Goal: Information Seeking & Learning: Learn about a topic

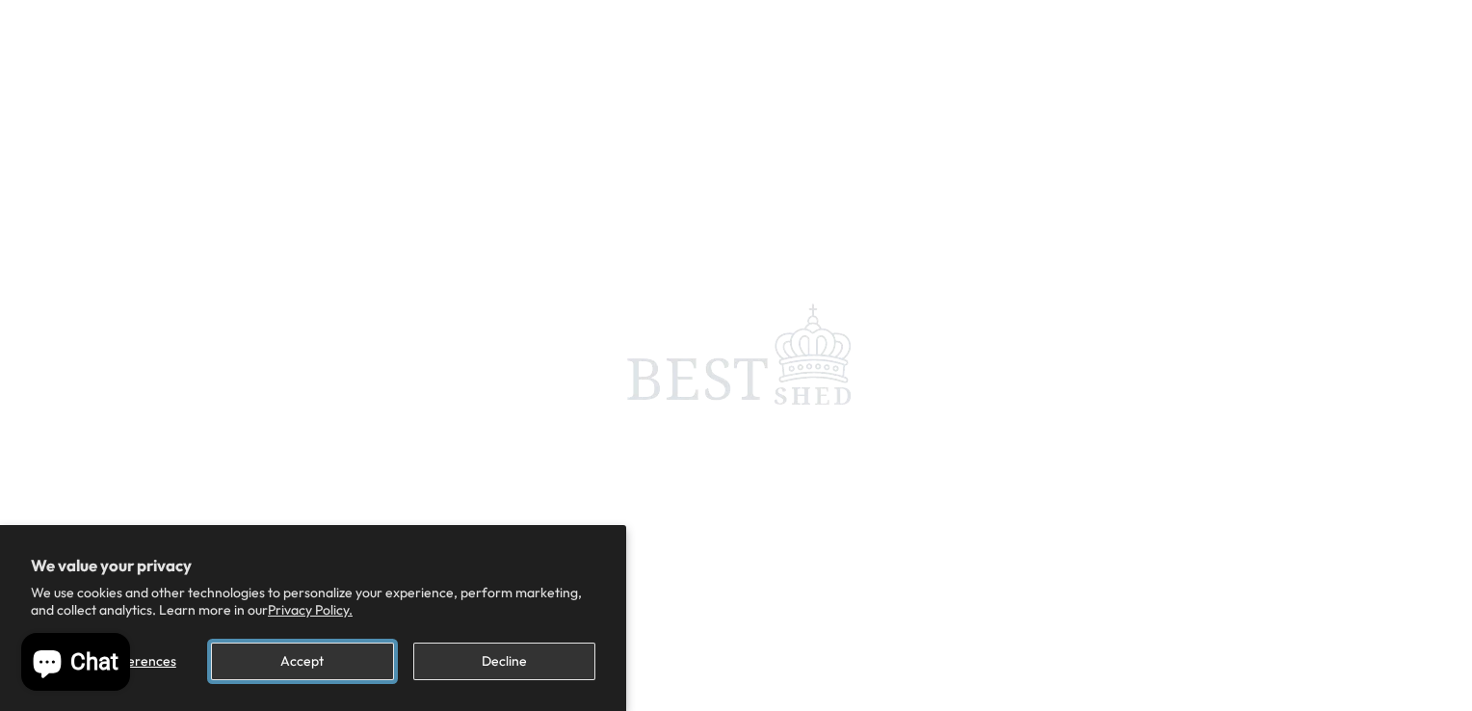
click at [340, 660] on button "Accept" at bounding box center [302, 662] width 182 height 38
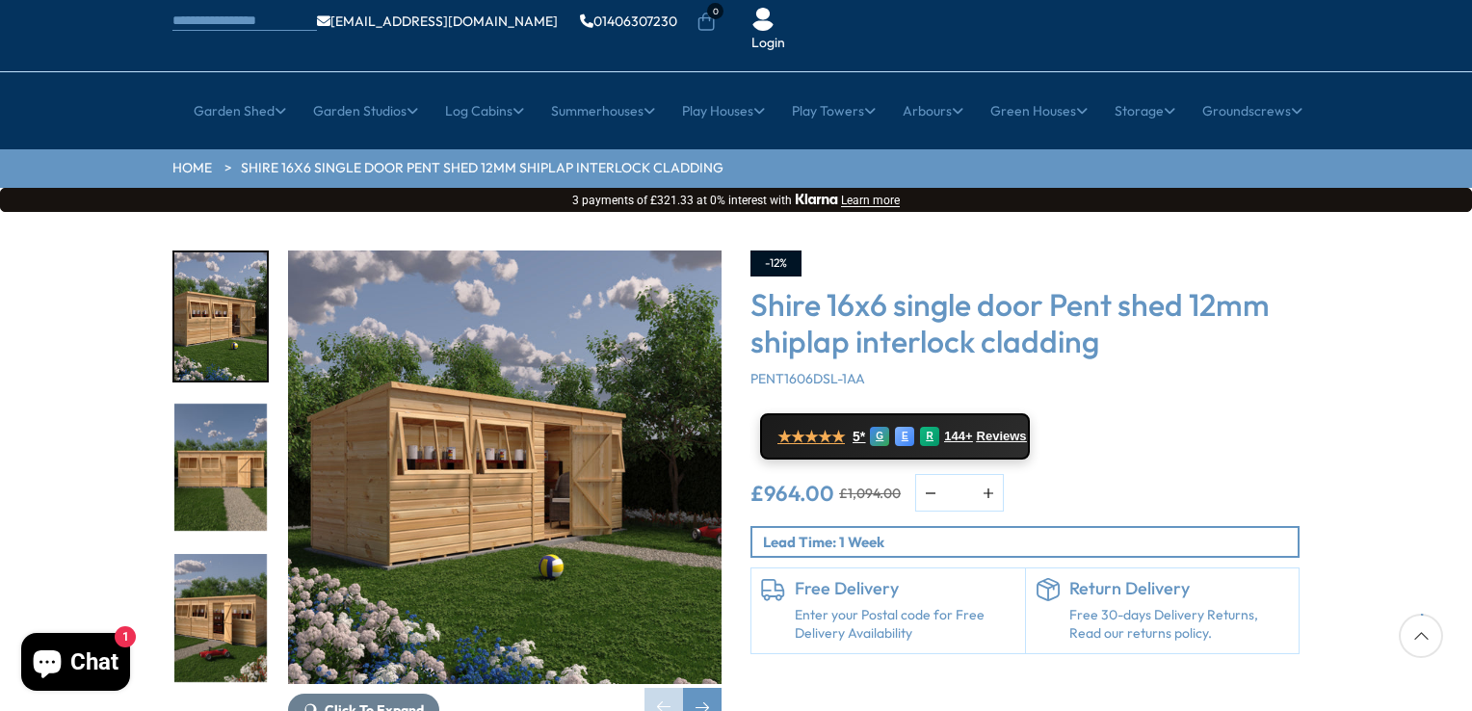
scroll to position [193, 0]
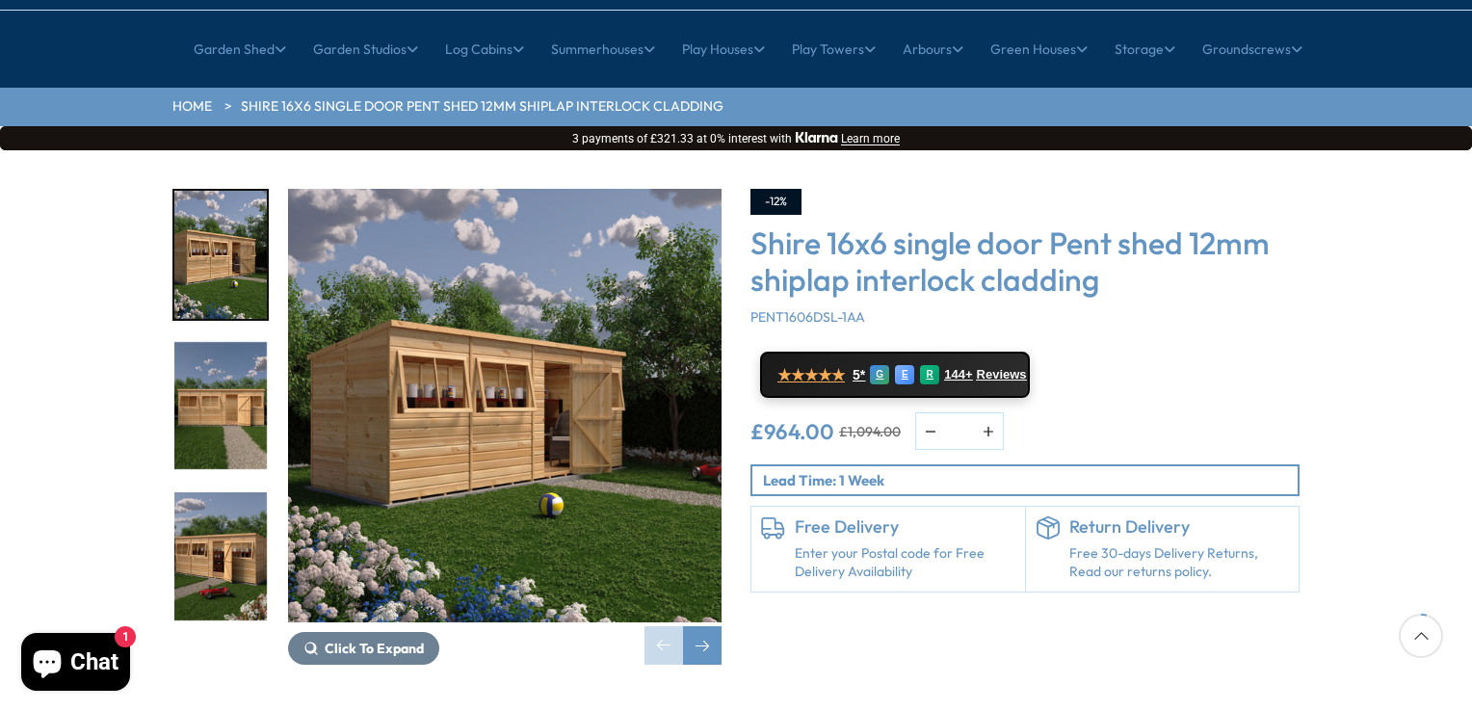
click at [498, 378] on img "1 / 8" at bounding box center [504, 405] width 433 height 433
click at [399, 640] on span "Click To Expand" at bounding box center [374, 648] width 99 height 17
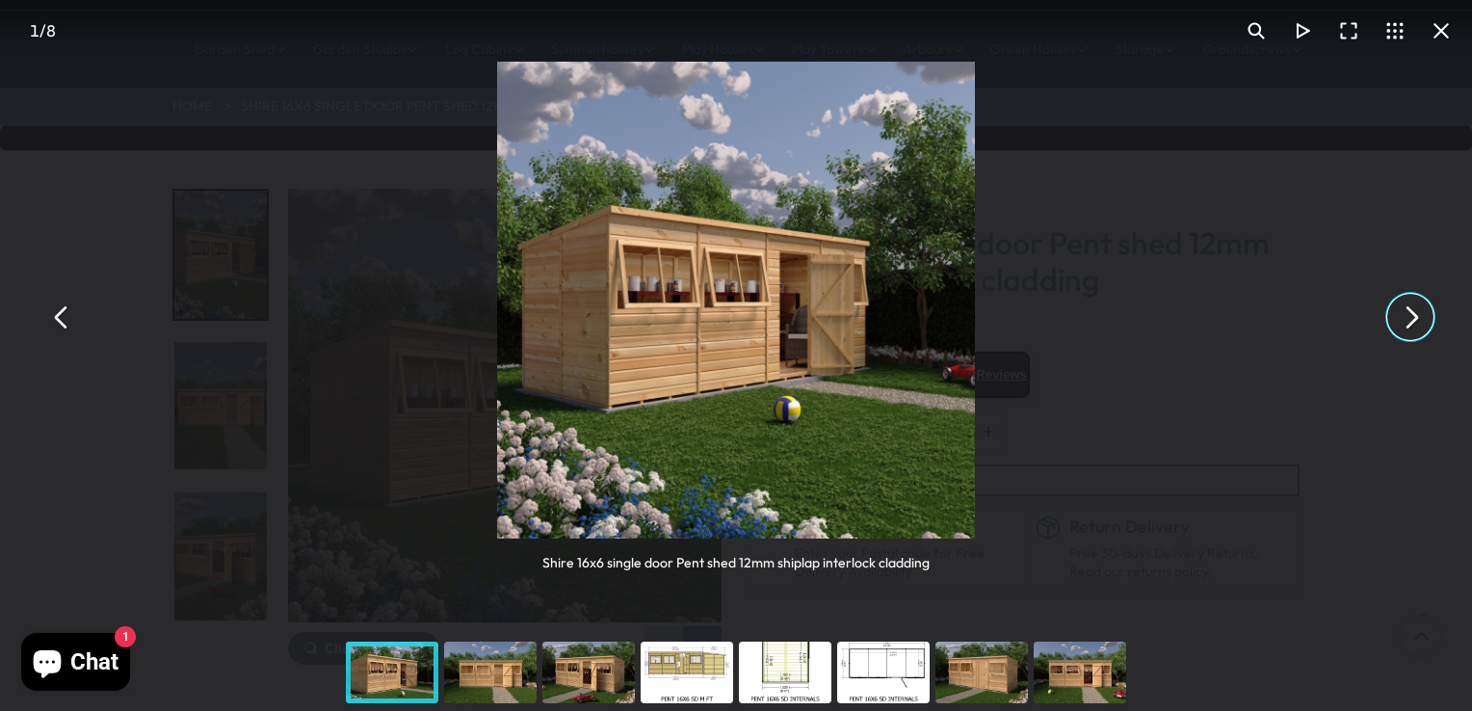
click at [1409, 327] on button "You can close this modal content with the ESC key" at bounding box center [1410, 317] width 46 height 46
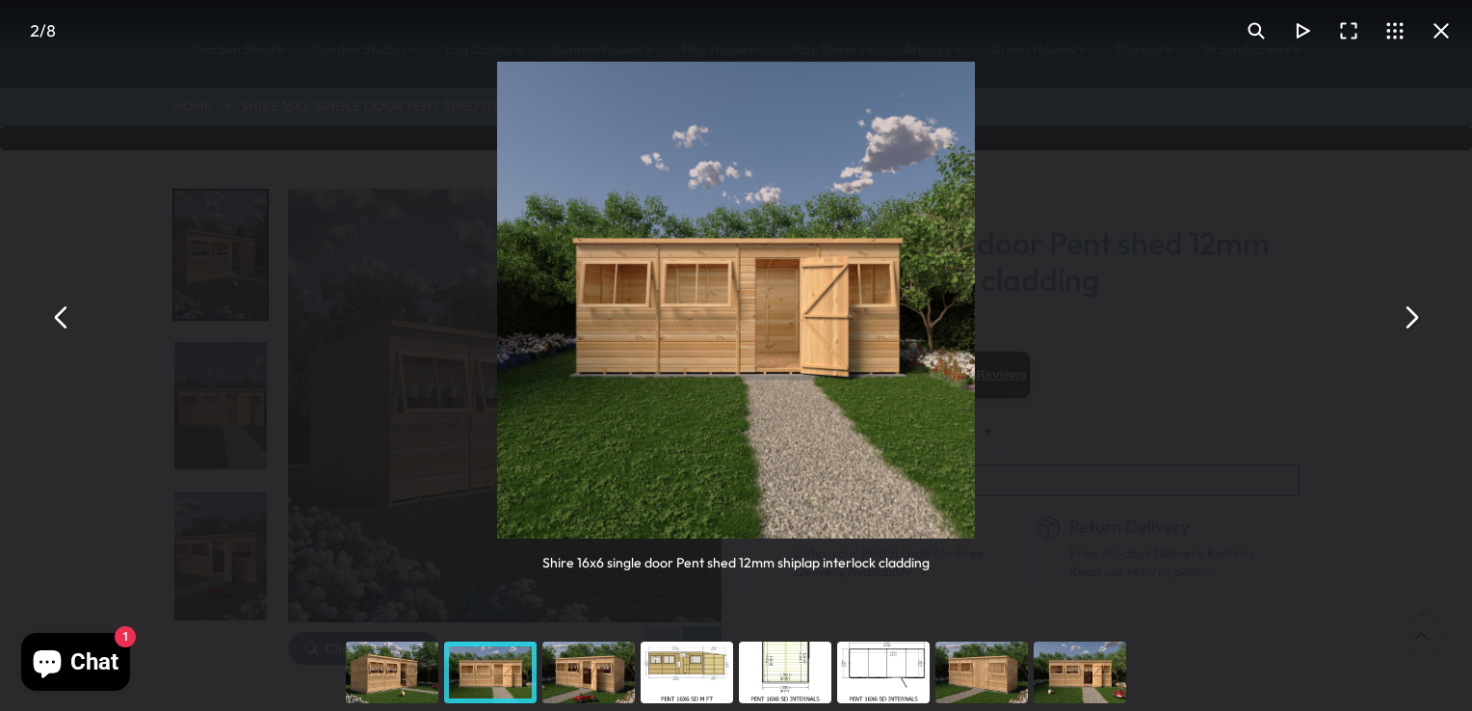
click at [1409, 327] on button "You can close this modal content with the ESC key" at bounding box center [1410, 317] width 46 height 46
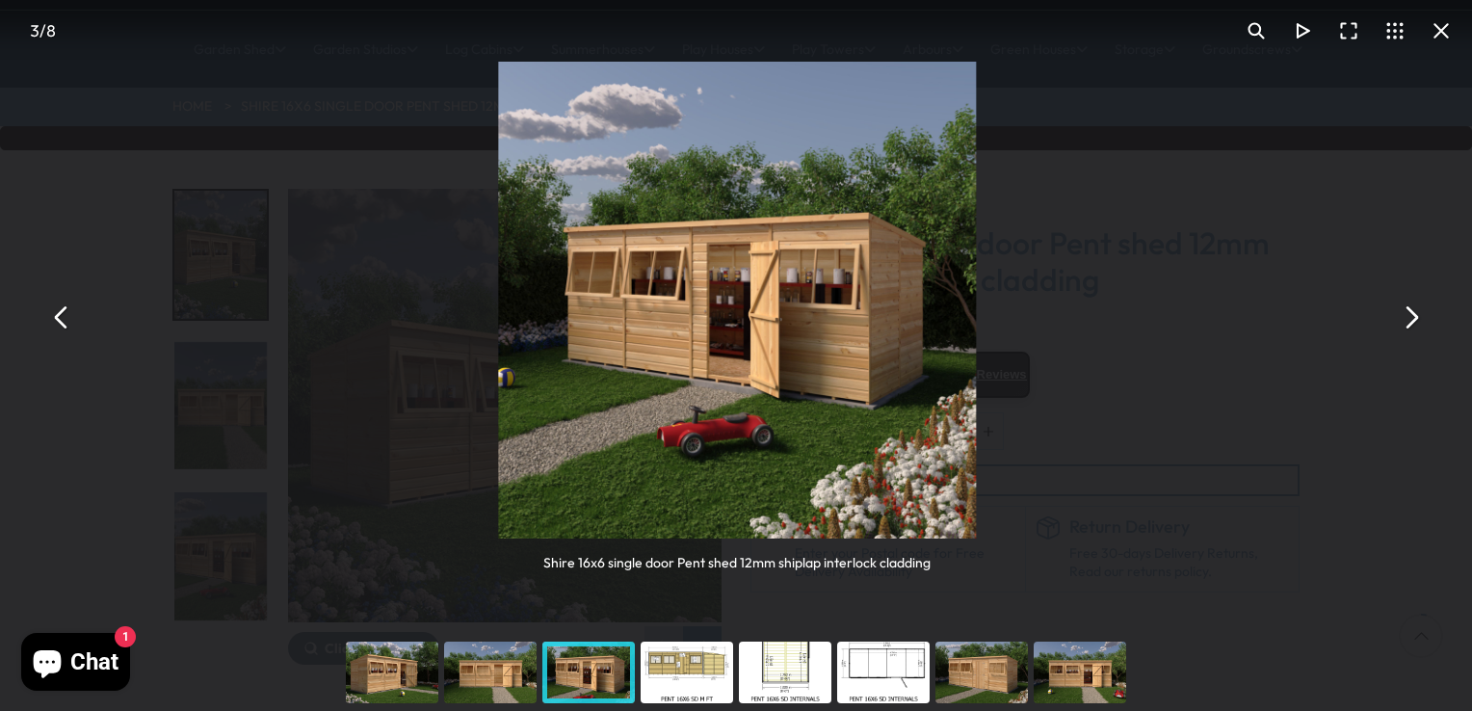
click at [1409, 327] on button "You can close this modal content with the ESC key" at bounding box center [1410, 317] width 46 height 46
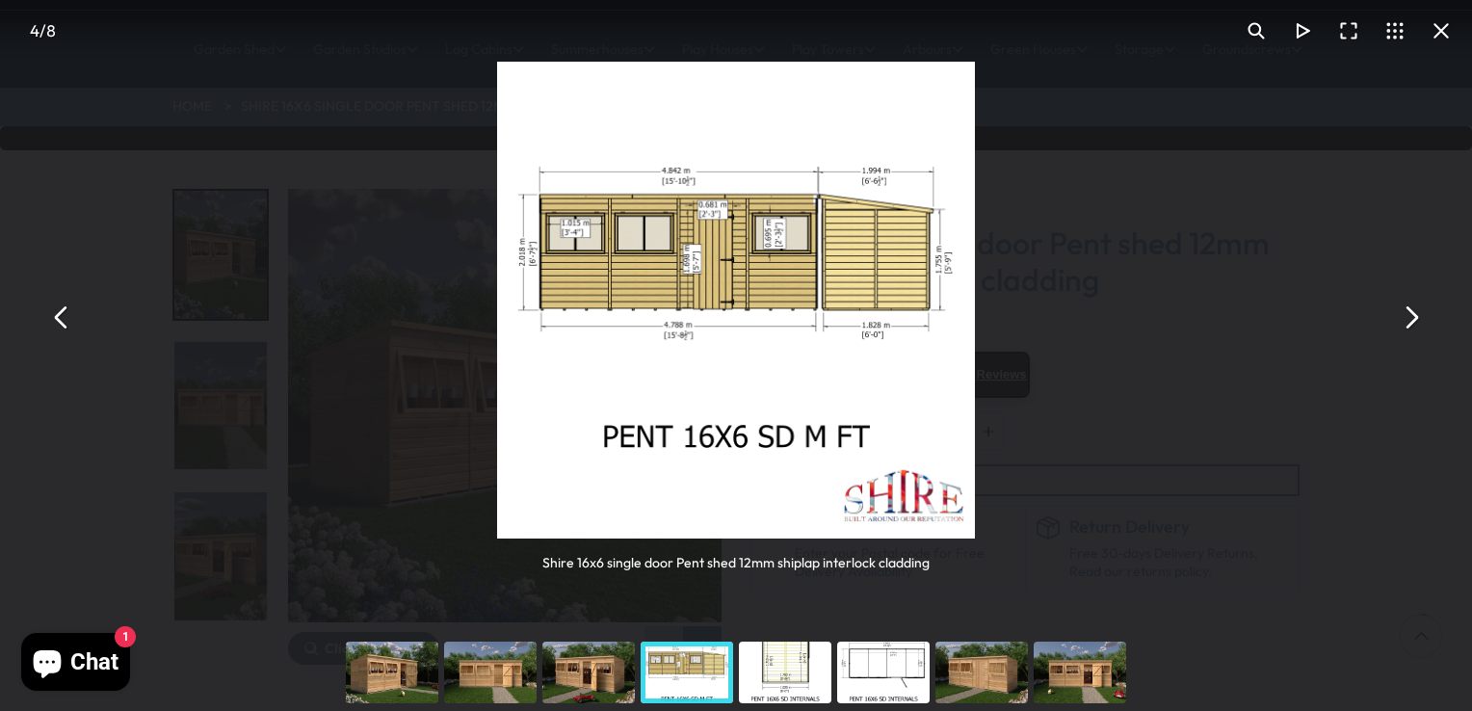
click at [1409, 326] on button "You can close this modal content with the ESC key" at bounding box center [1410, 317] width 46 height 46
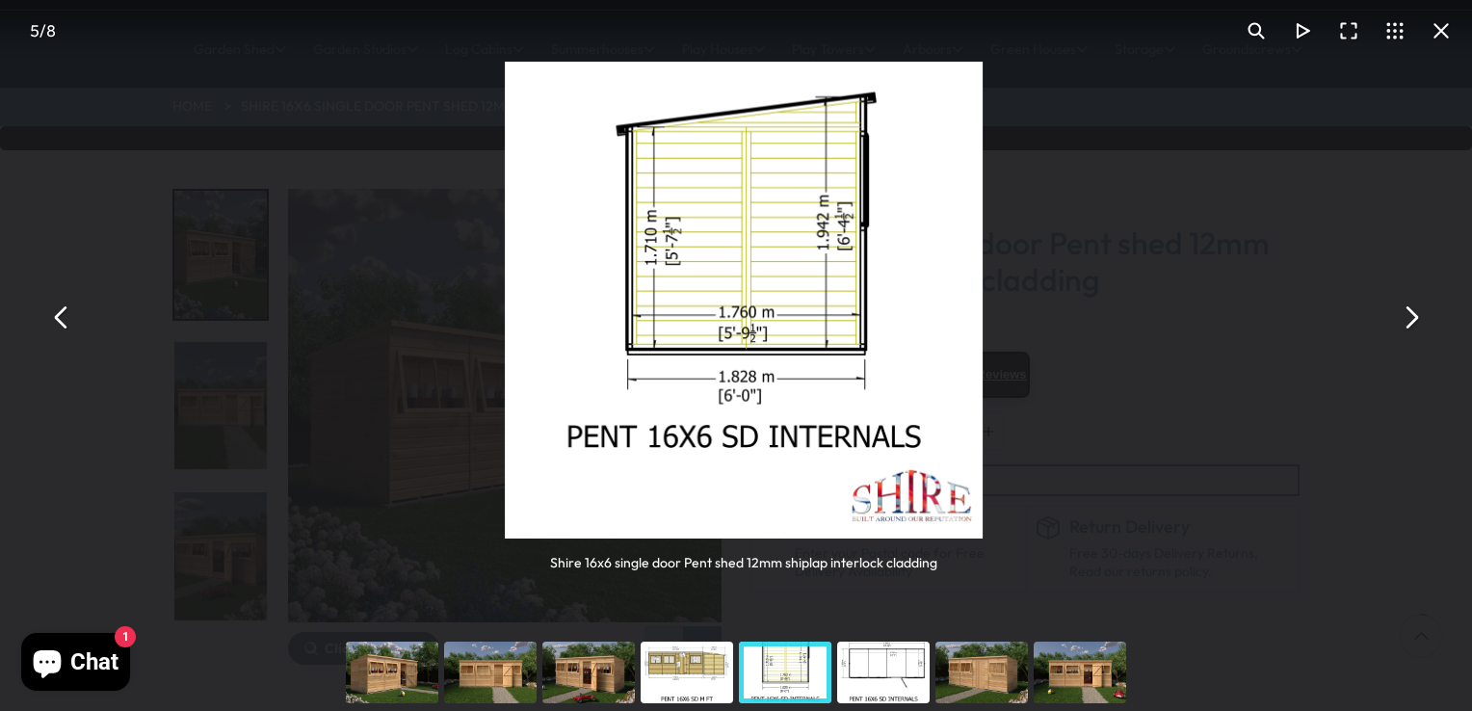
click at [1409, 326] on button "You can close this modal content with the ESC key" at bounding box center [1410, 317] width 46 height 46
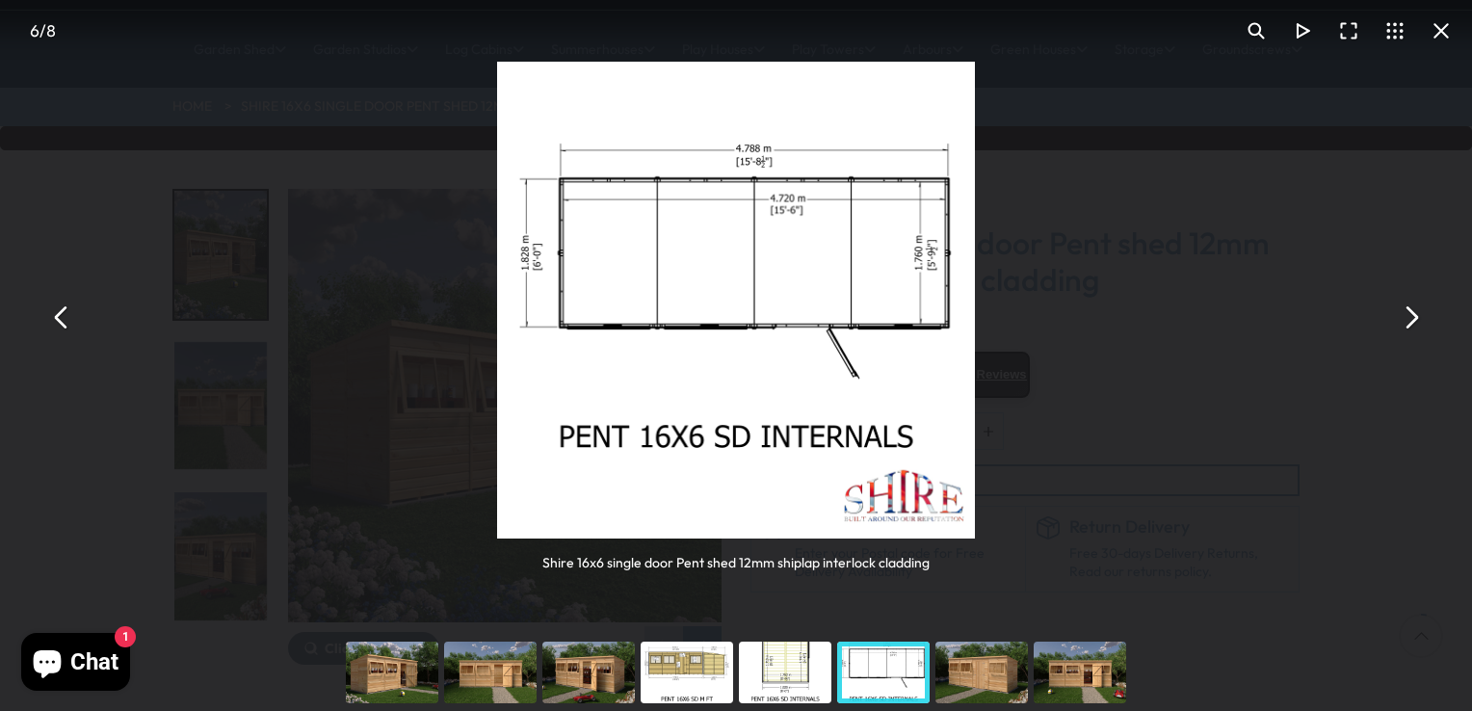
click at [1445, 25] on button "You can close this modal content with the ESC key" at bounding box center [1441, 31] width 46 height 46
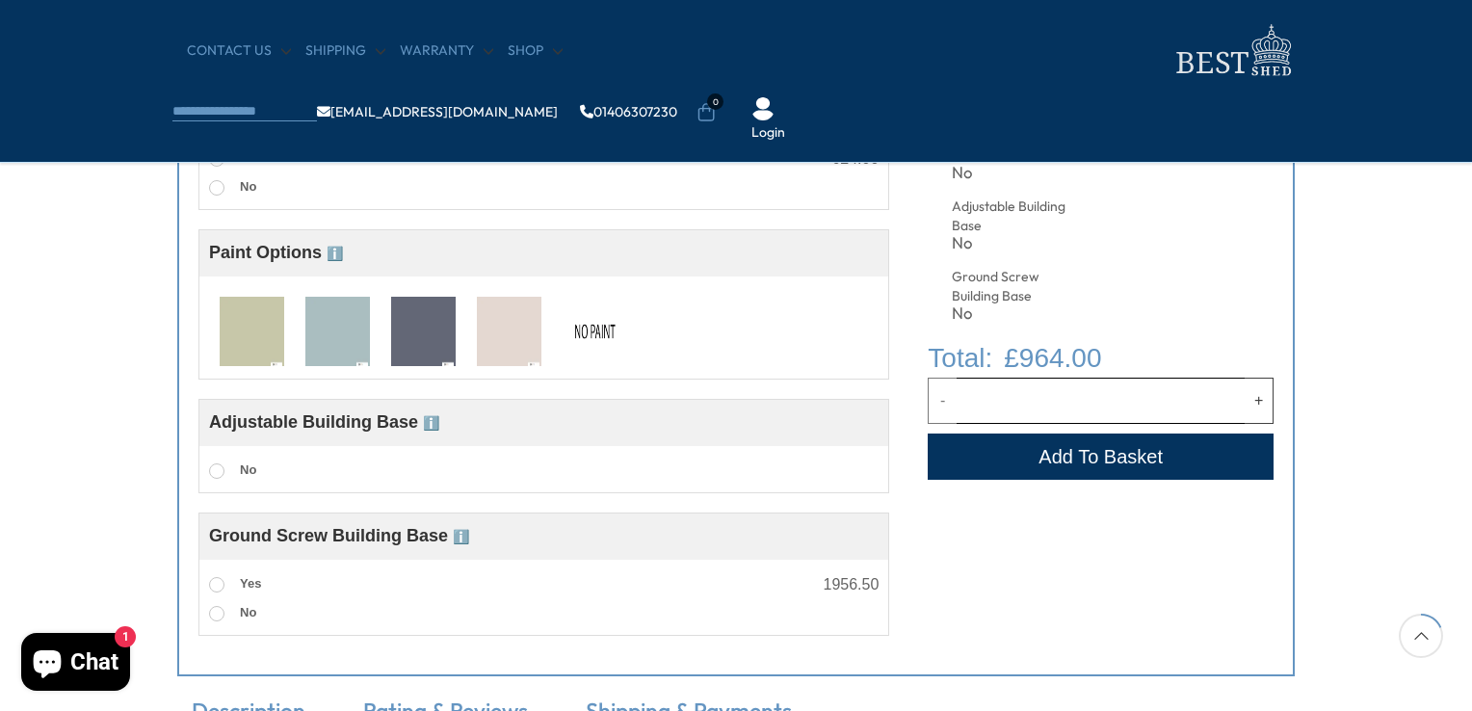
scroll to position [963, 0]
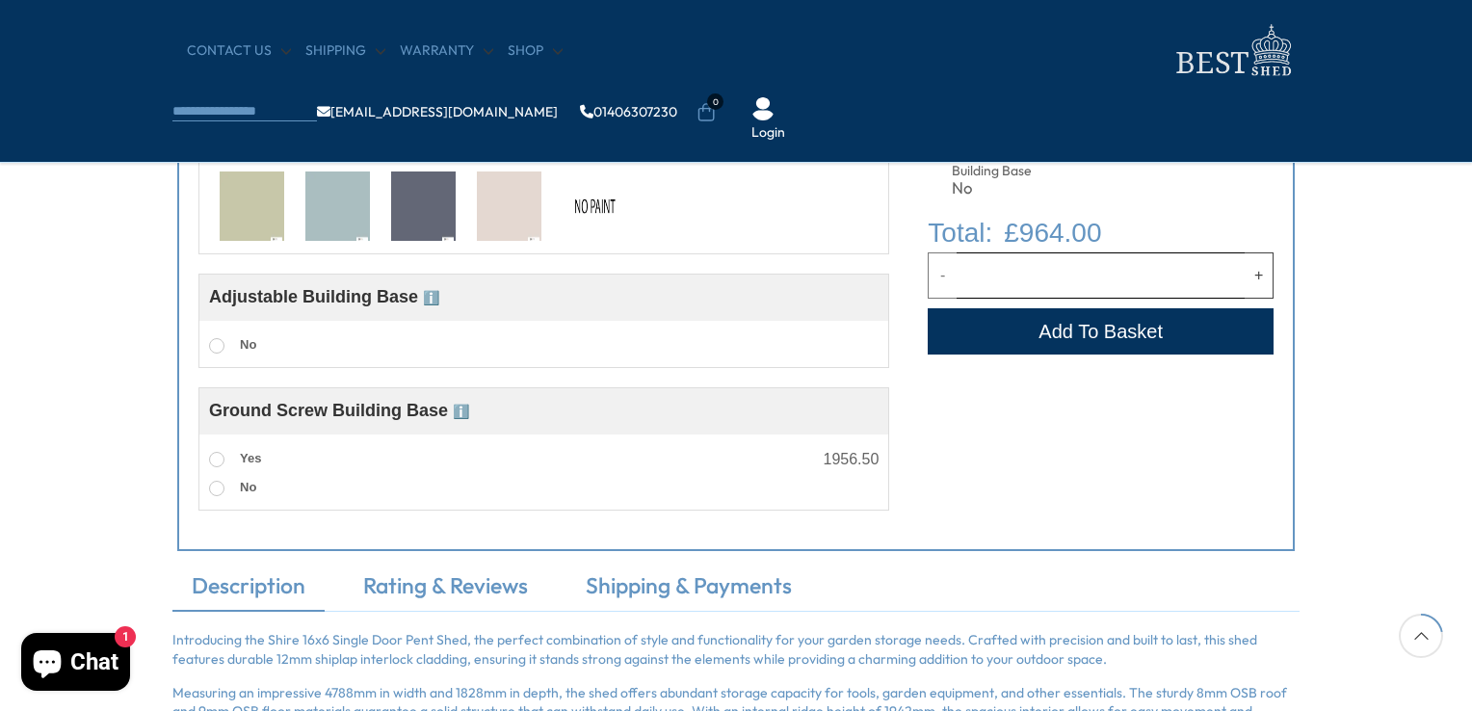
click at [590, 203] on img at bounding box center [595, 206] width 65 height 71
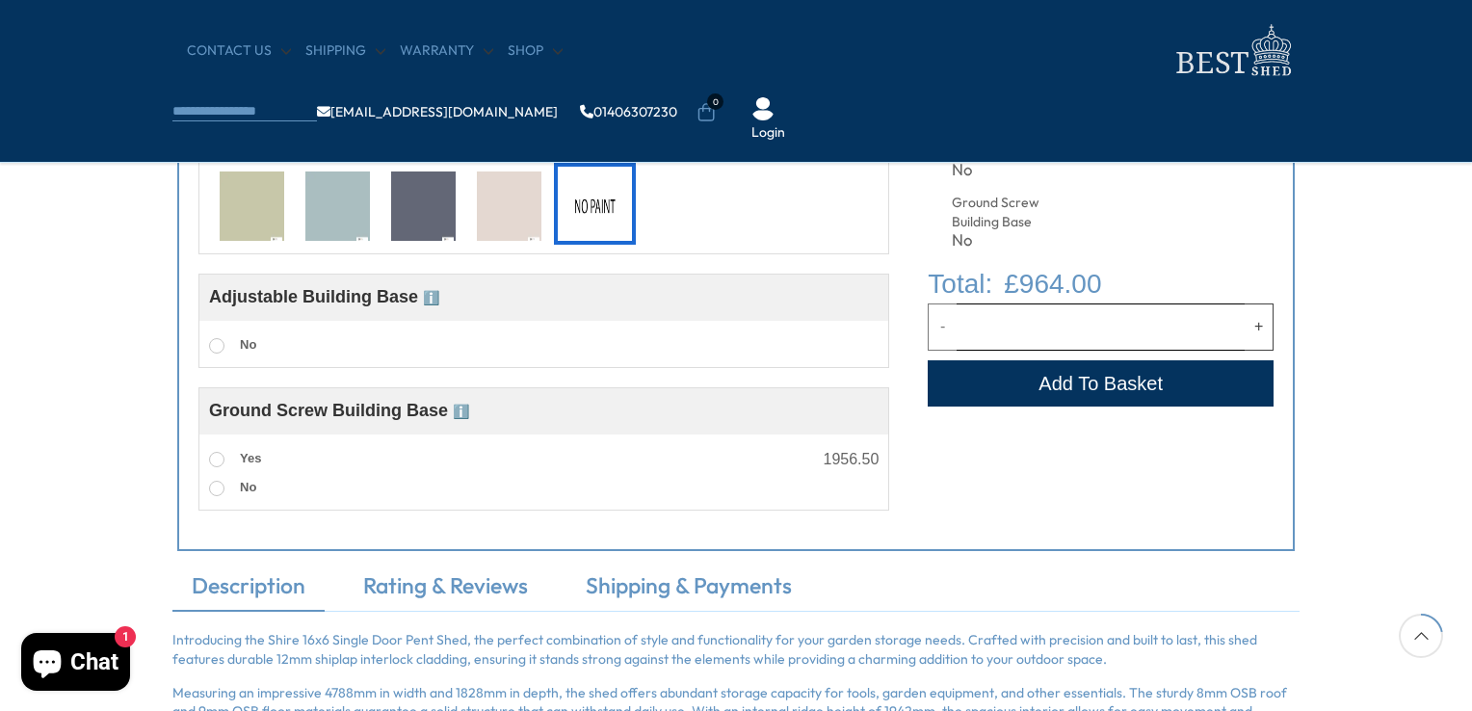
click at [431, 218] on img at bounding box center [423, 206] width 65 height 71
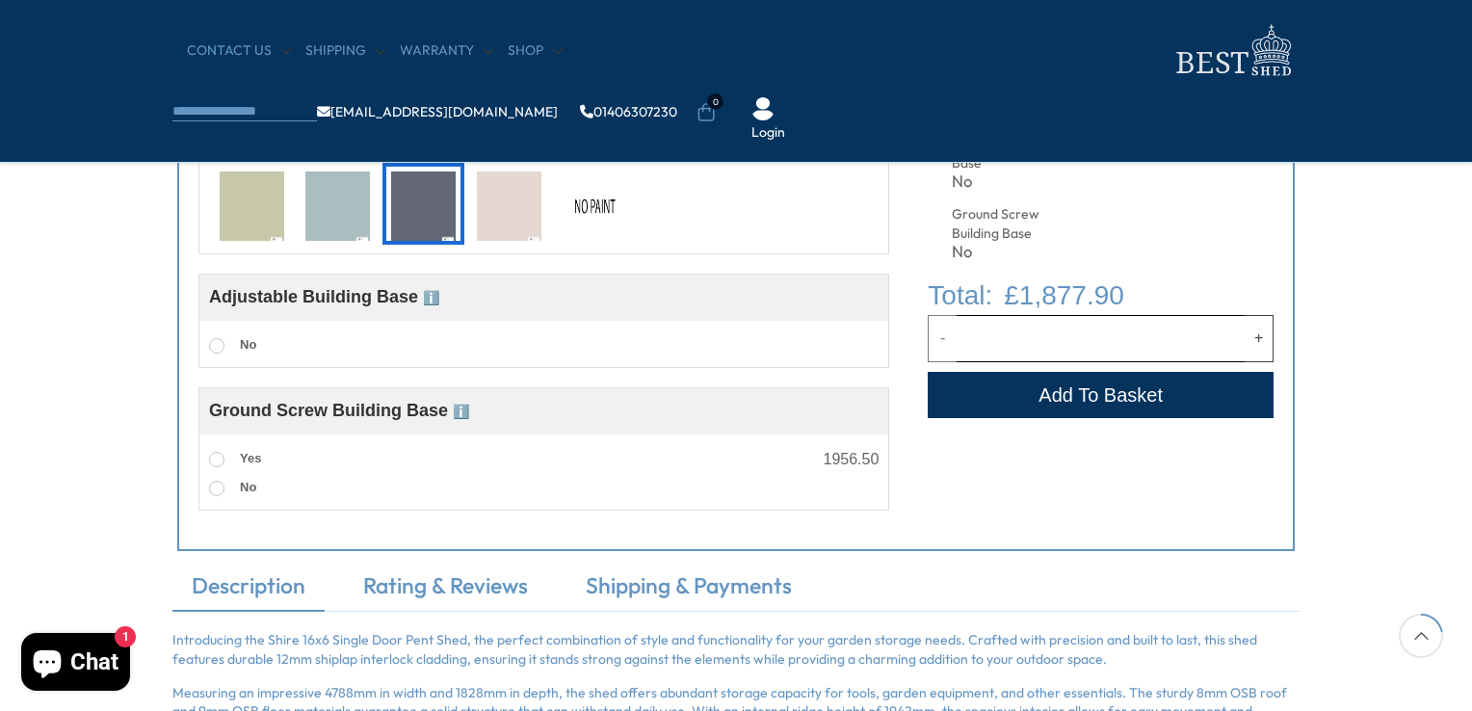
click at [494, 216] on img at bounding box center [509, 206] width 65 height 71
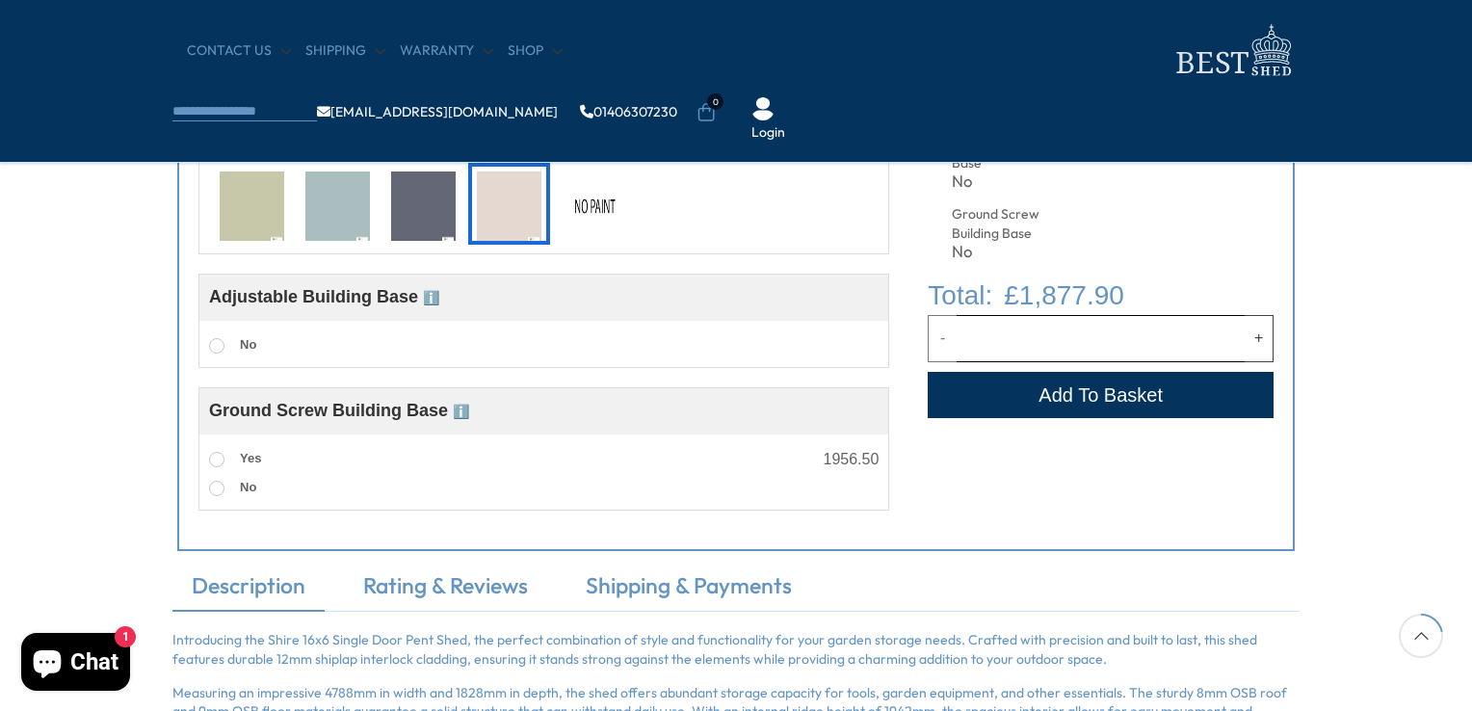
click at [598, 207] on img at bounding box center [595, 206] width 65 height 71
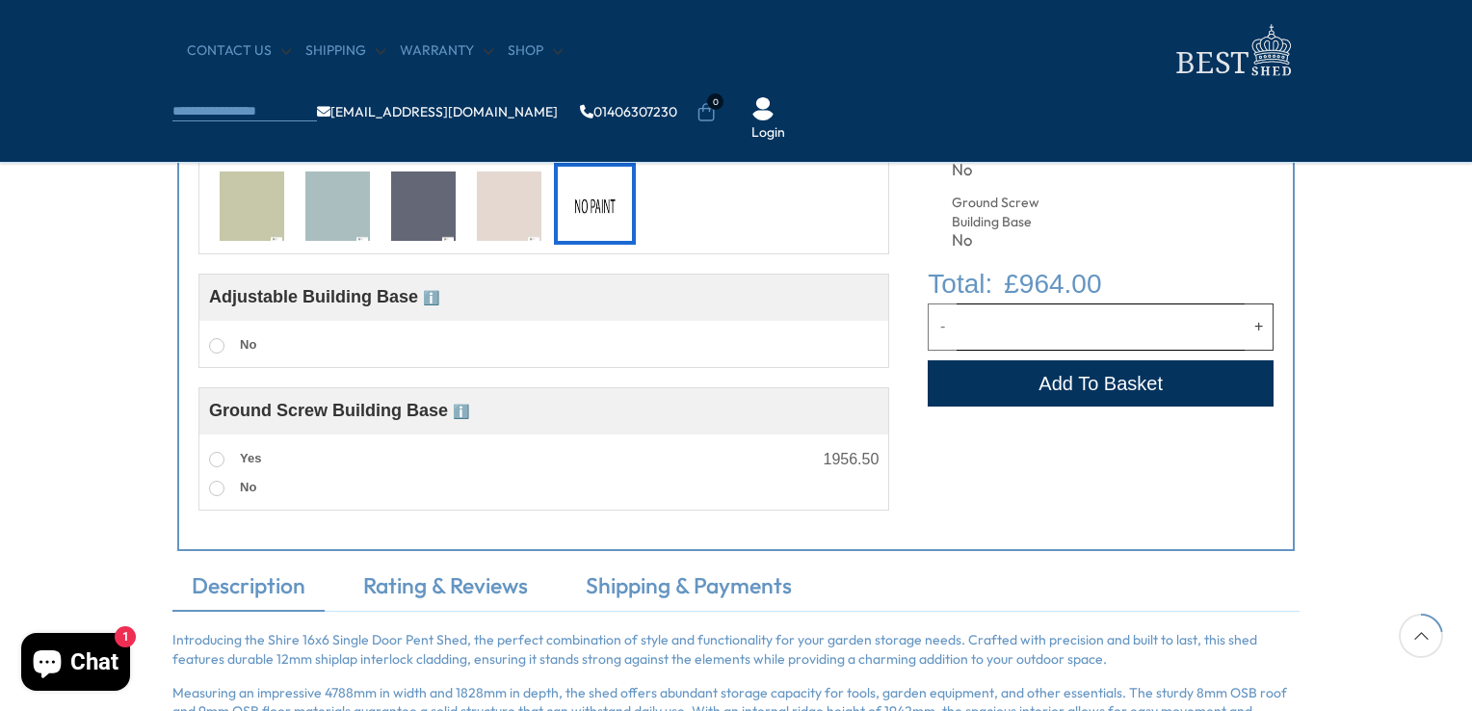
click at [435, 292] on span "ℹ️" at bounding box center [431, 297] width 16 height 15
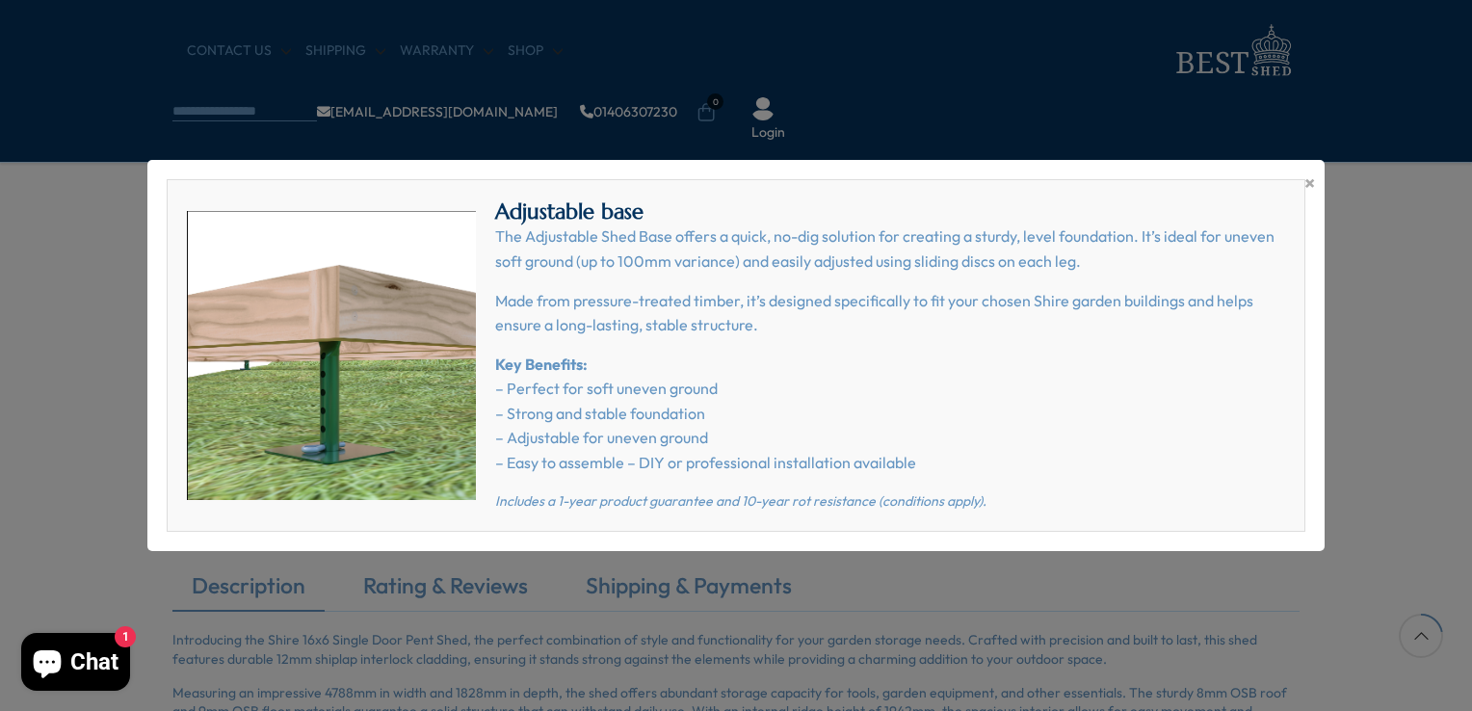
click at [1310, 180] on span "×" at bounding box center [1309, 183] width 11 height 27
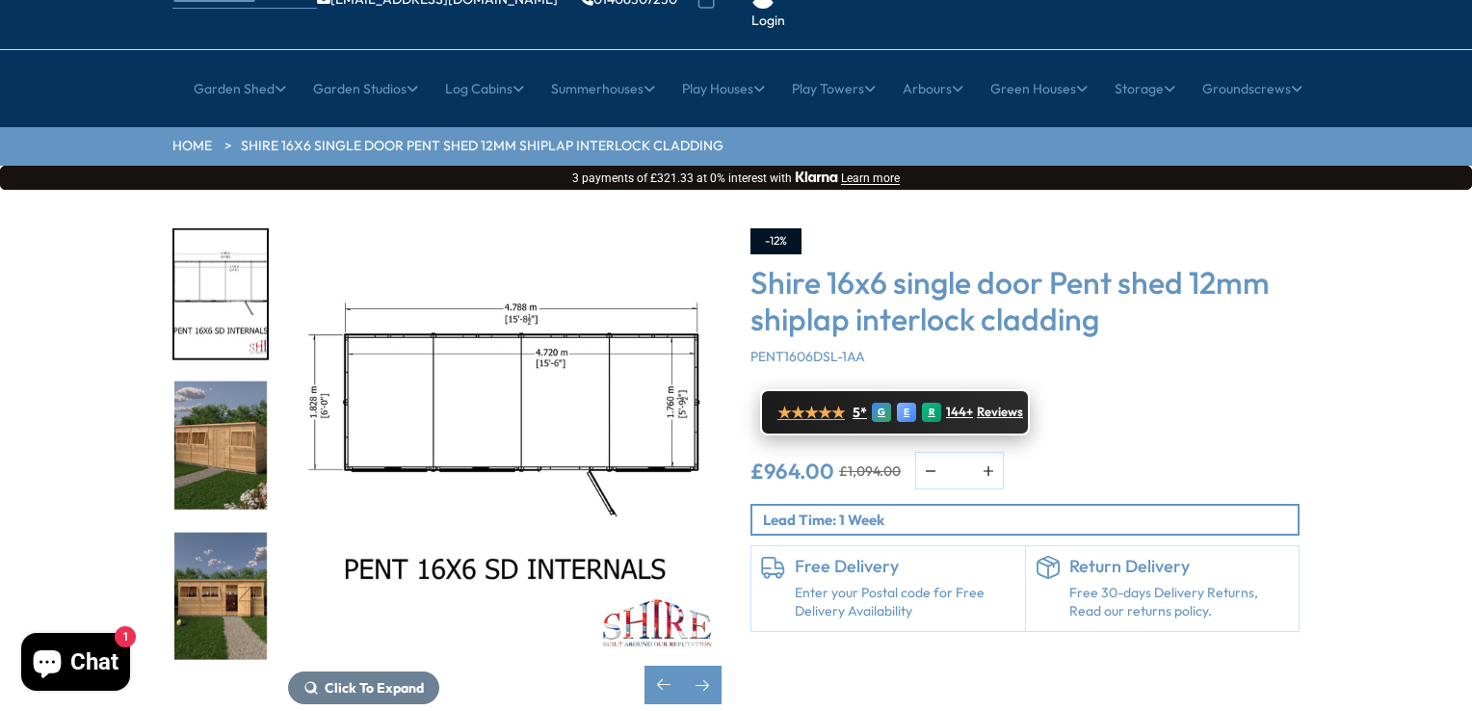
scroll to position [289, 0]
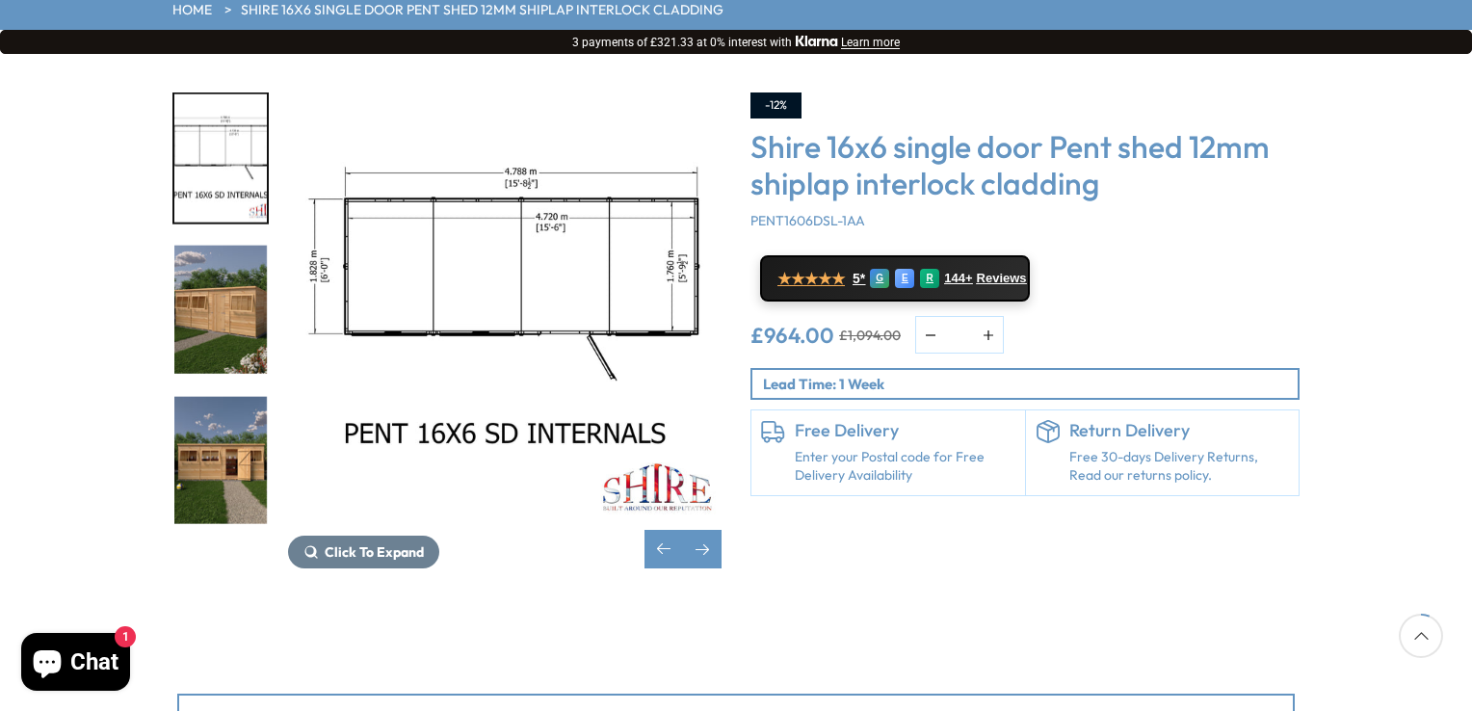
click at [230, 283] on img "7 / 8" at bounding box center [220, 310] width 92 height 128
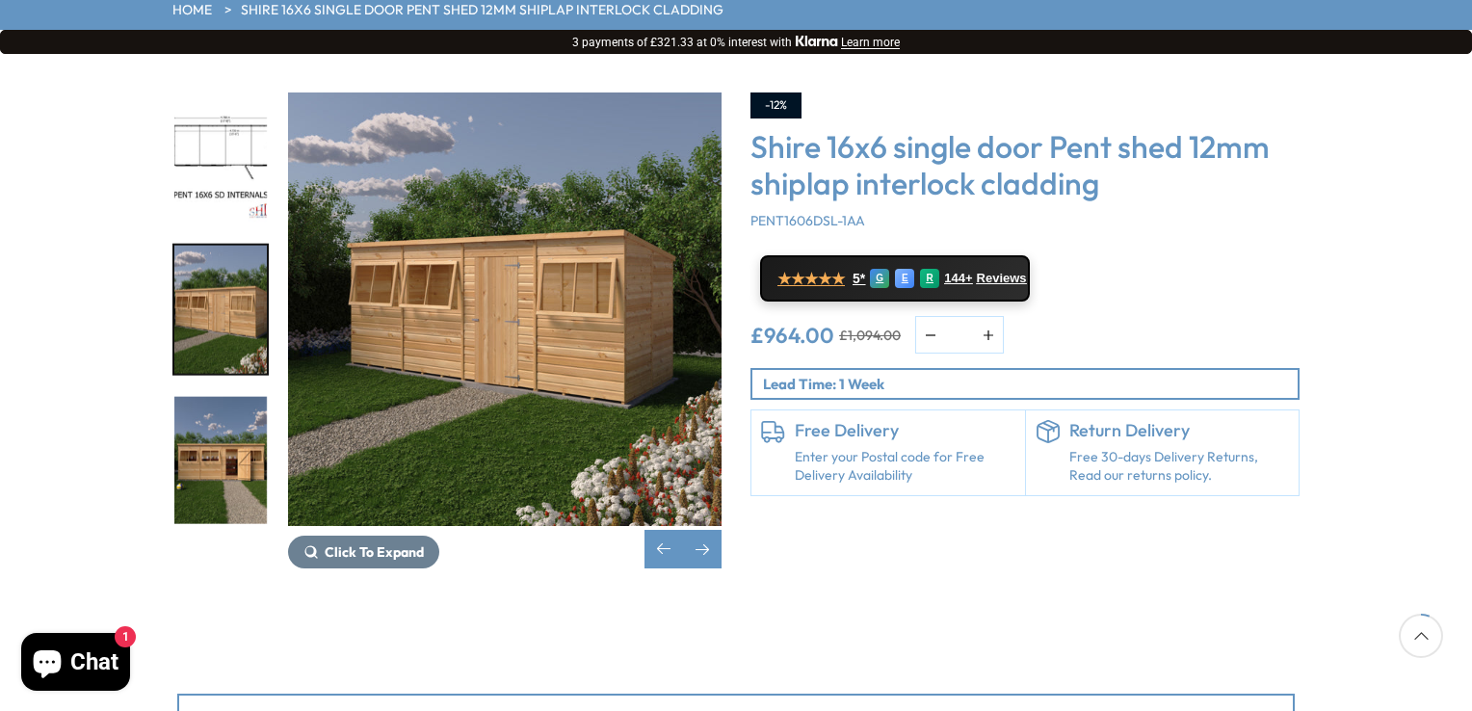
click at [883, 448] on link "Enter your Postal code for Free Delivery Availability" at bounding box center [905, 467] width 221 height 38
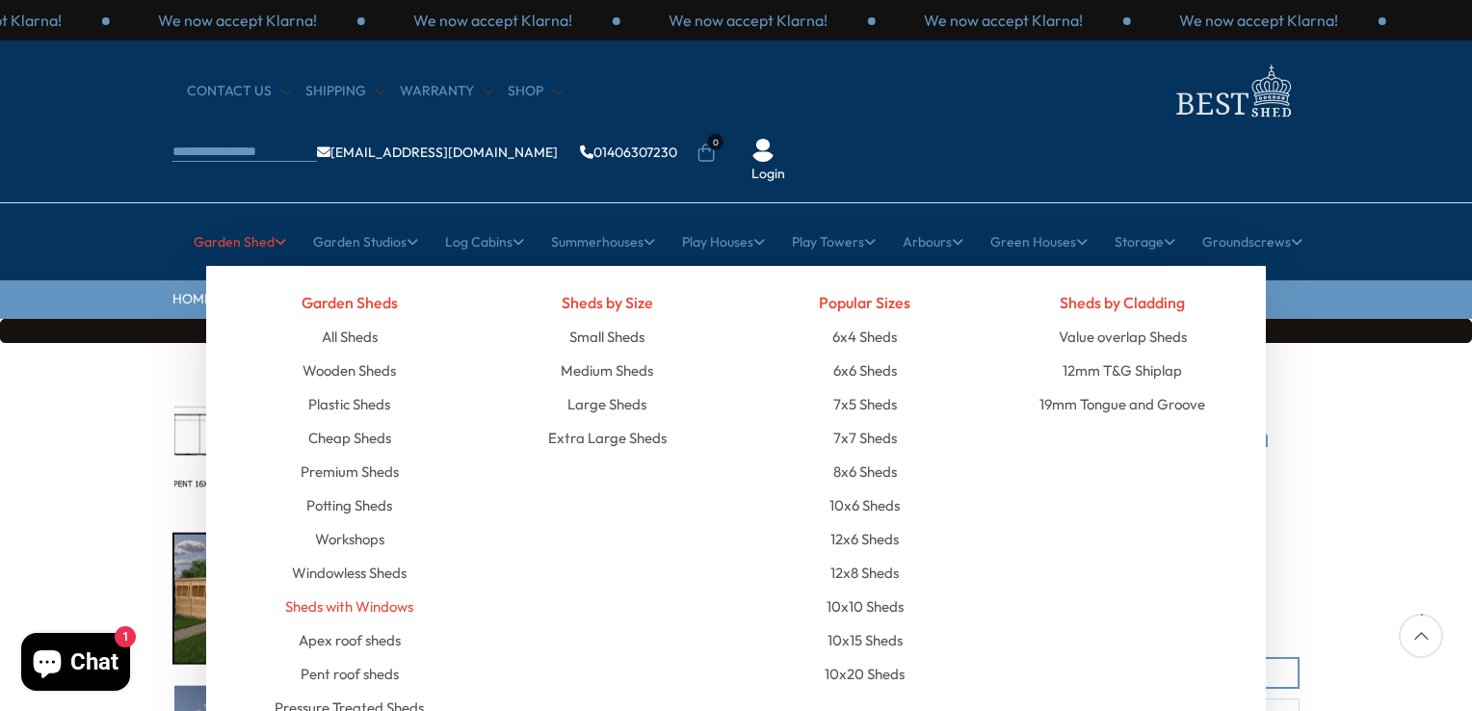
scroll to position [96, 0]
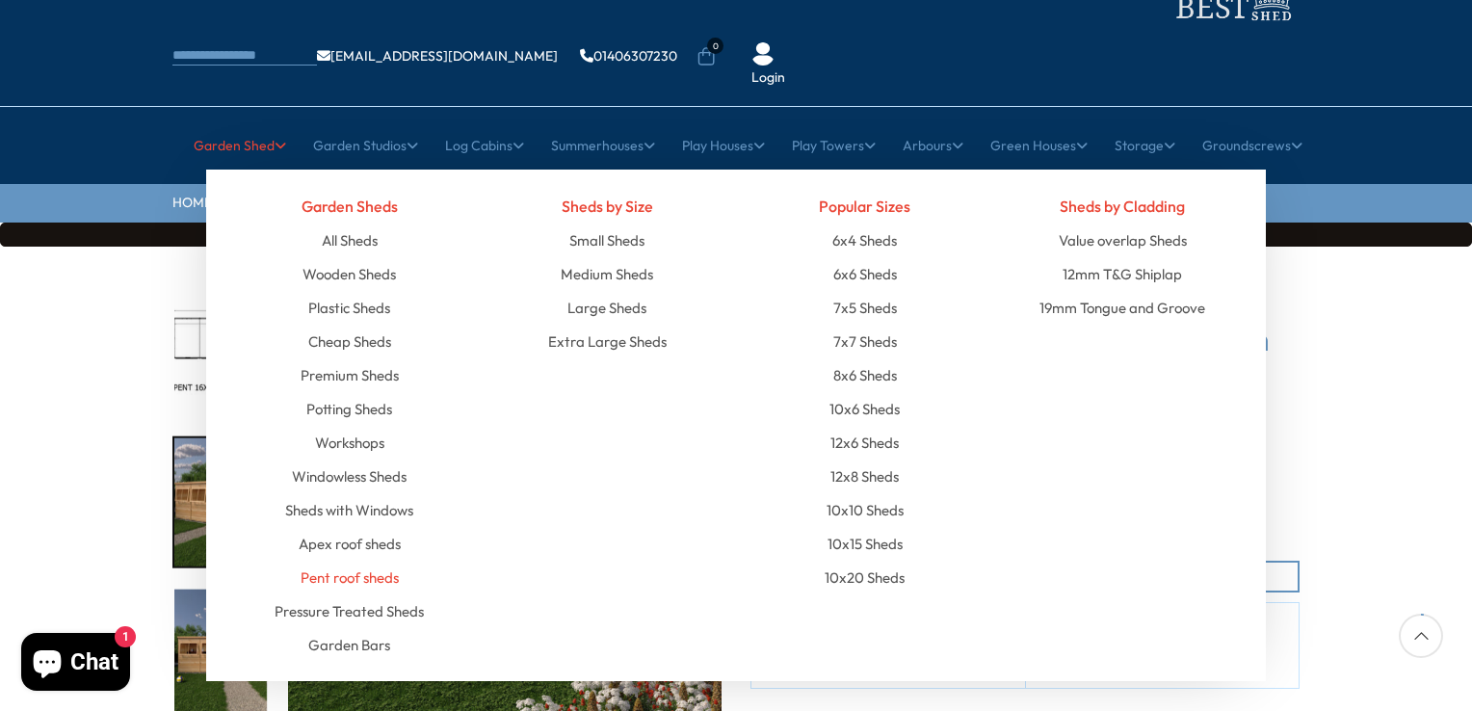
click at [353, 561] on link "Pent roof sheds" at bounding box center [350, 578] width 98 height 34
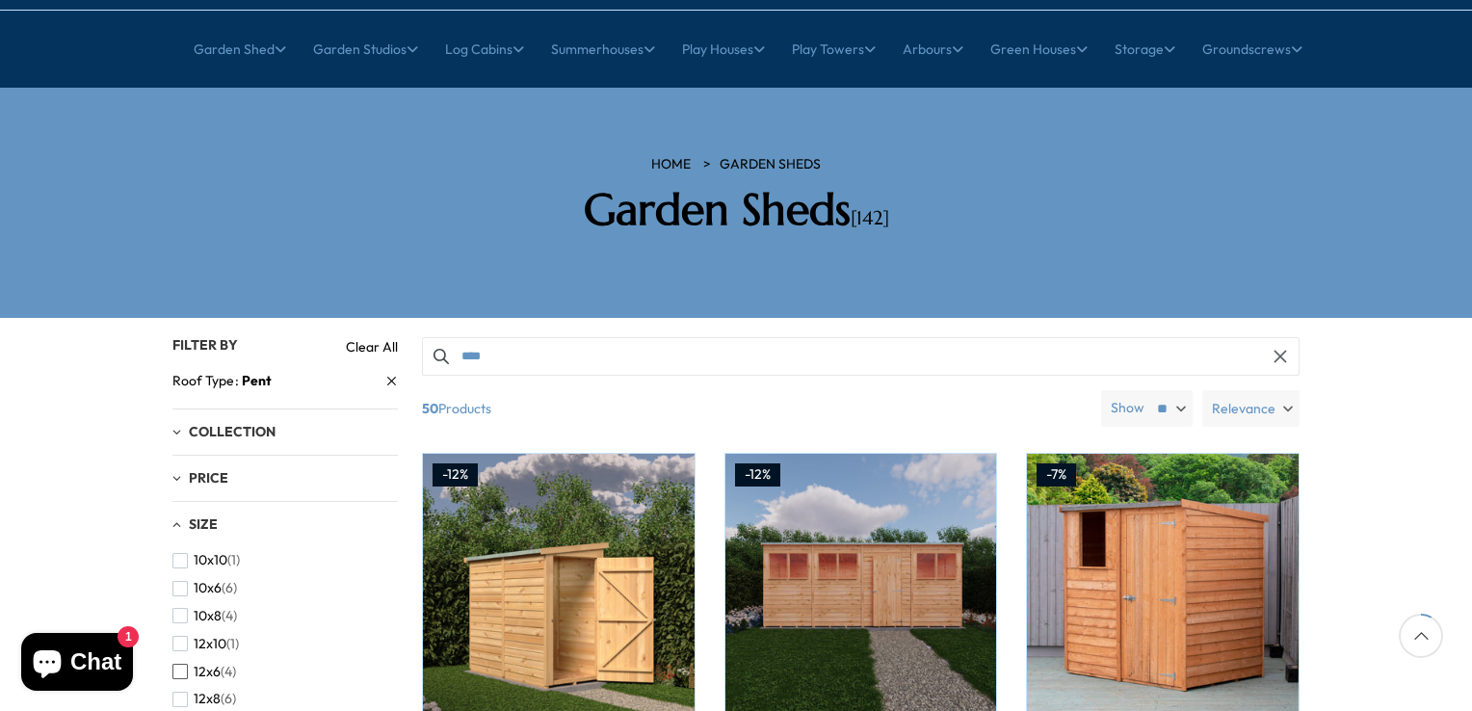
scroll to position [120, 0]
click at [221, 598] on span "(3)" at bounding box center [228, 606] width 15 height 16
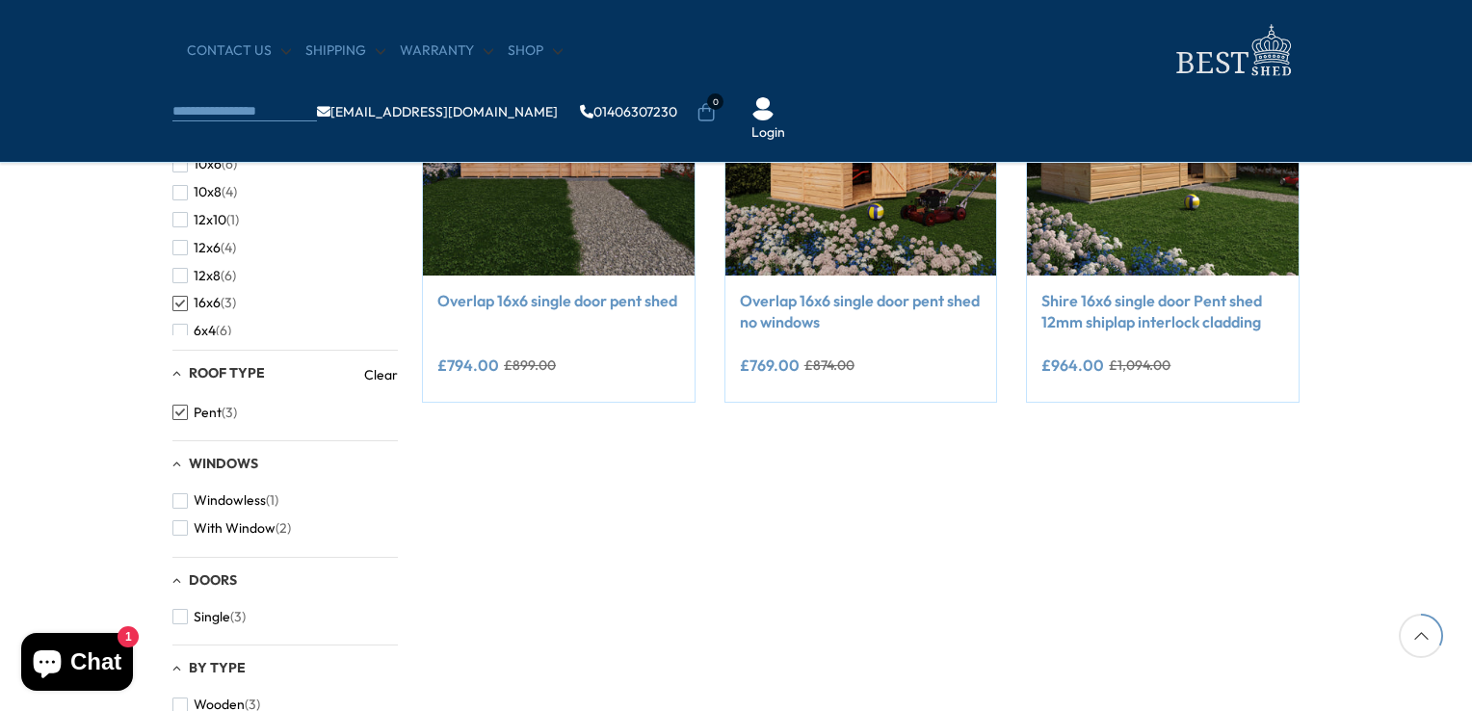
scroll to position [385, 0]
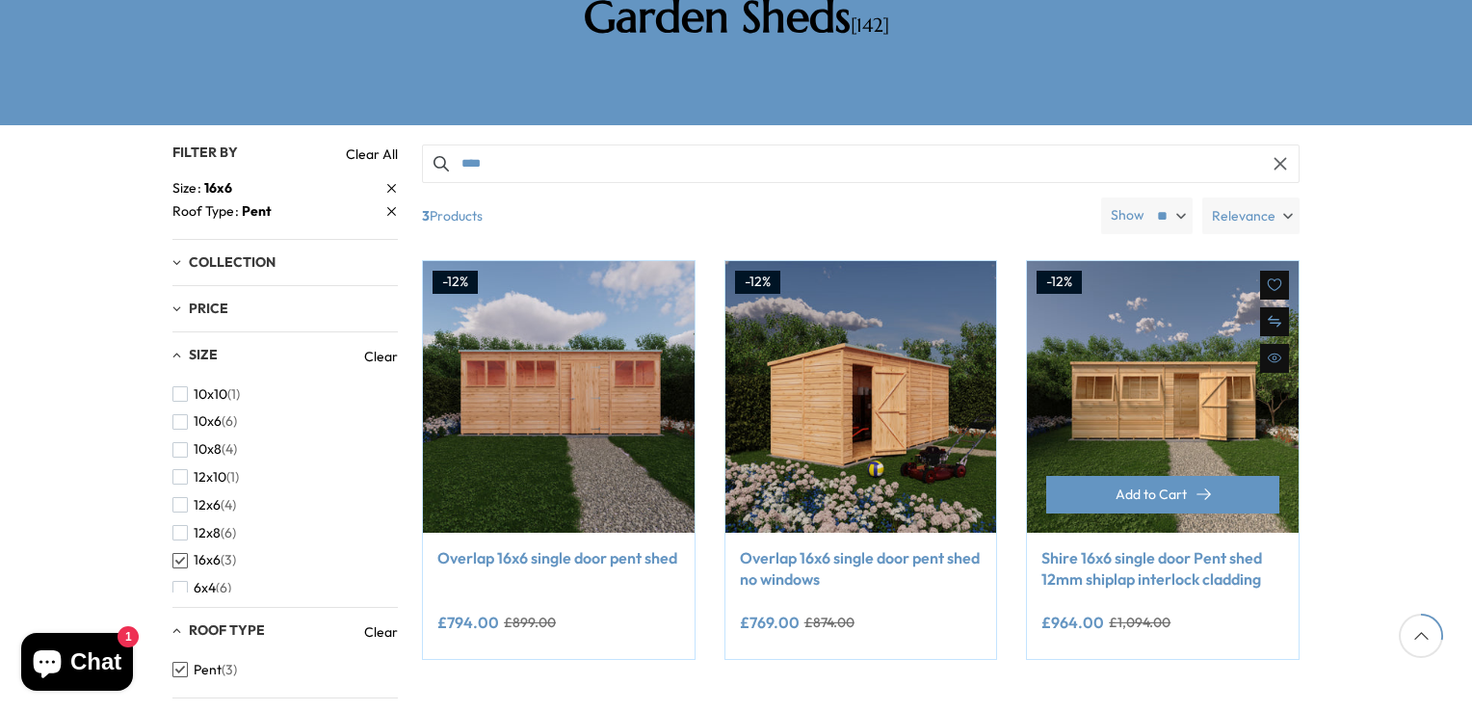
click at [1161, 333] on img at bounding box center [1163, 397] width 272 height 272
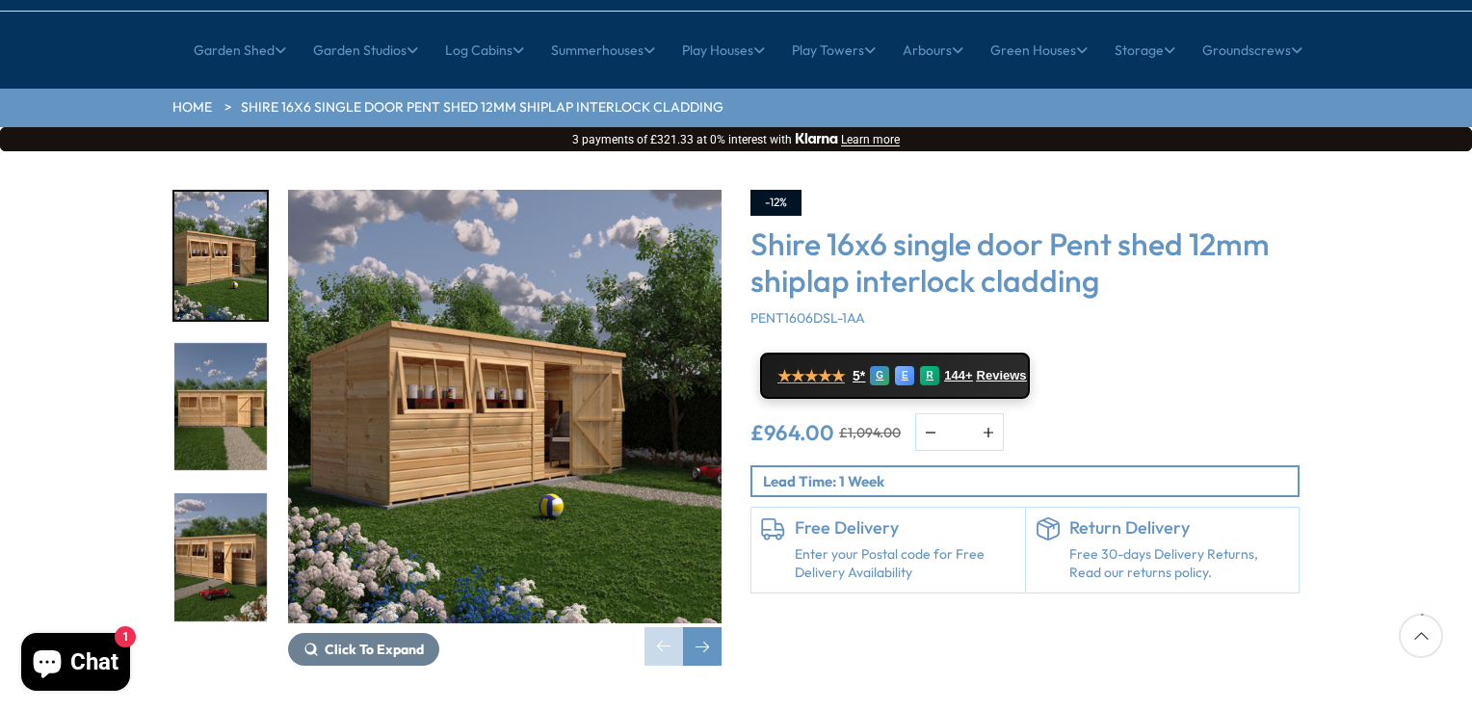
scroll to position [193, 0]
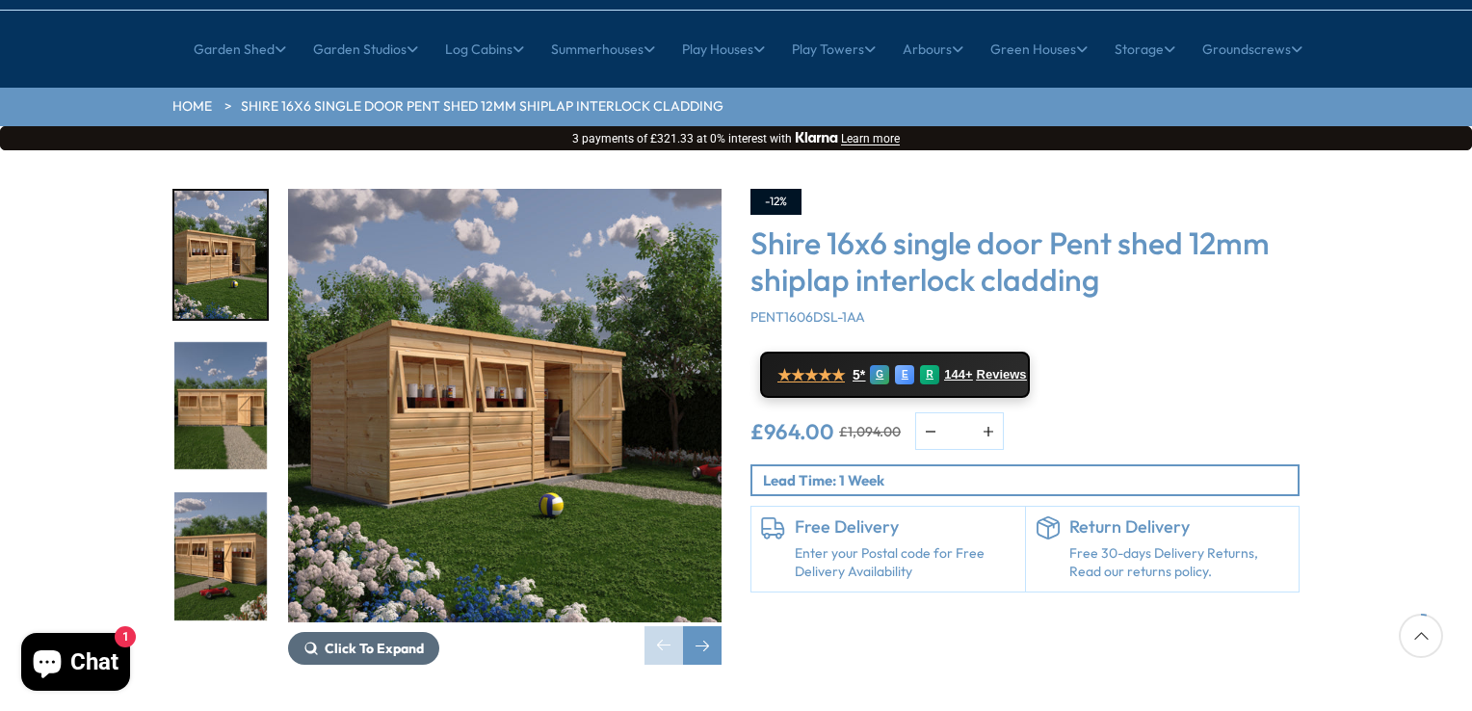
click at [356, 640] on span "Click To Expand" at bounding box center [374, 648] width 99 height 17
